Goal: Go to known website: Go to known website

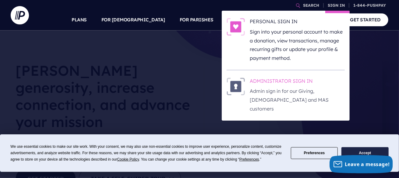
click at [303, 81] on h6 "ADMINISTRATOR SIGN IN" at bounding box center [297, 81] width 95 height 9
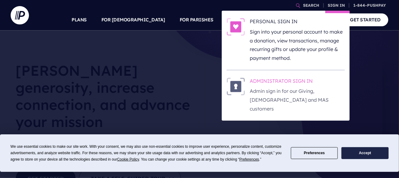
click at [269, 95] on p "Admin sign in for our Giving, [DEMOGRAPHIC_DATA] and MAS customers" at bounding box center [297, 99] width 95 height 26
